Goal: Obtain resource: Download file/media

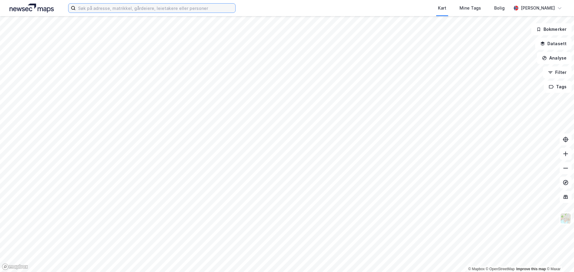
click at [99, 7] on input at bounding box center [156, 8] width 160 height 9
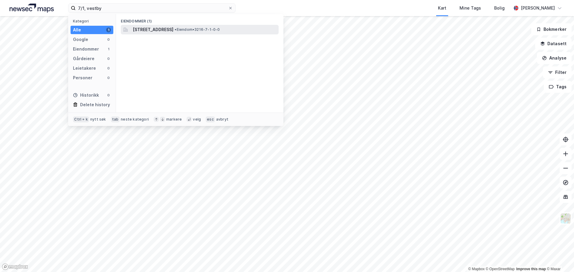
click at [172, 33] on span "[STREET_ADDRESS]" at bounding box center [153, 29] width 41 height 7
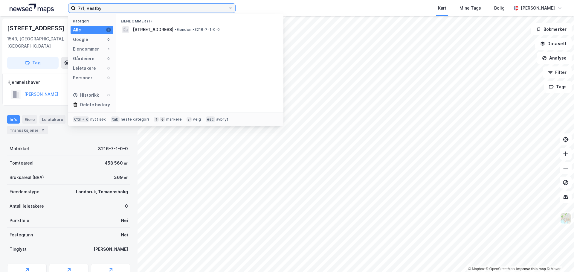
click at [77, 7] on input "7/1, vestby" at bounding box center [152, 8] width 152 height 9
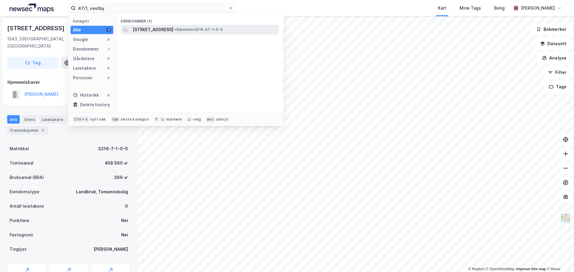
click at [136, 29] on span "[STREET_ADDRESS]" at bounding box center [153, 29] width 41 height 7
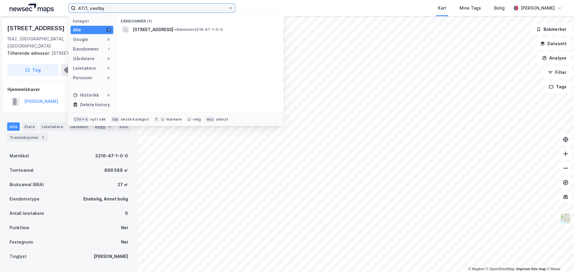
drag, startPoint x: 87, startPoint y: 9, endPoint x: 68, endPoint y: 10, distance: 18.8
click at [68, 10] on div "47/1, vestby Kategori Alle 1 Google 0 Eiendommer 1 Gårdeiere 0 Leietakere 0 Per…" at bounding box center [287, 8] width 574 height 16
type input "30/6, vestby"
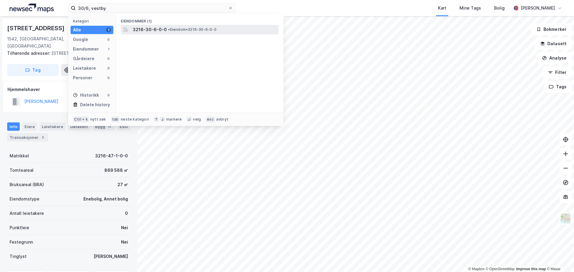
click at [154, 26] on span "3216-30-6-0-0" at bounding box center [150, 29] width 34 height 7
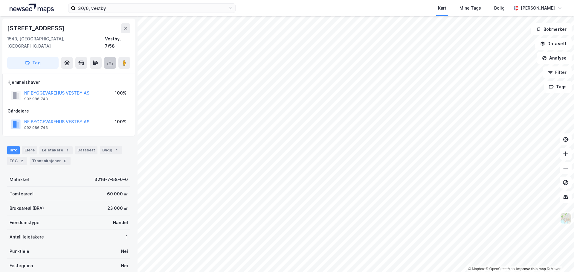
click at [108, 60] on icon at bounding box center [110, 63] width 6 height 6
click at [88, 79] on div "Last ned matrikkelrapport" at bounding box center [84, 84] width 64 height 10
